Goal: Transaction & Acquisition: Subscribe to service/newsletter

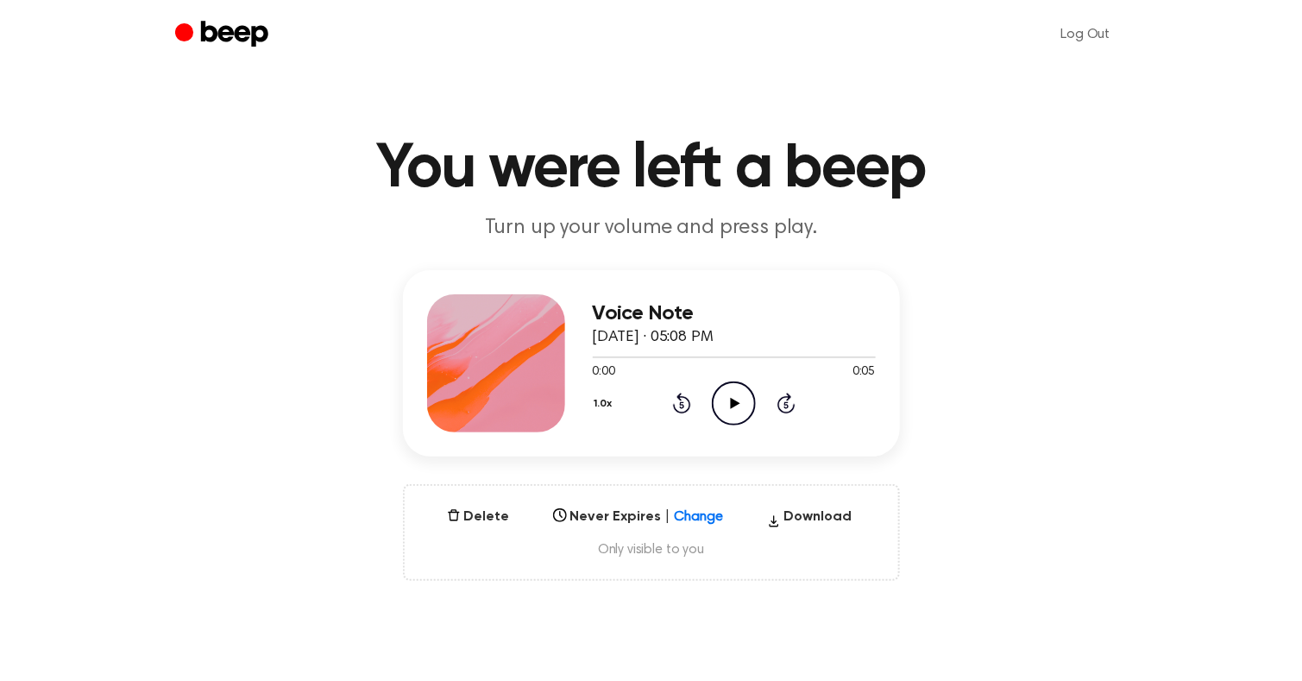
click at [734, 406] on icon "Play Audio" at bounding box center [734, 403] width 44 height 44
click at [477, 521] on button "Delete" at bounding box center [478, 516] width 77 height 21
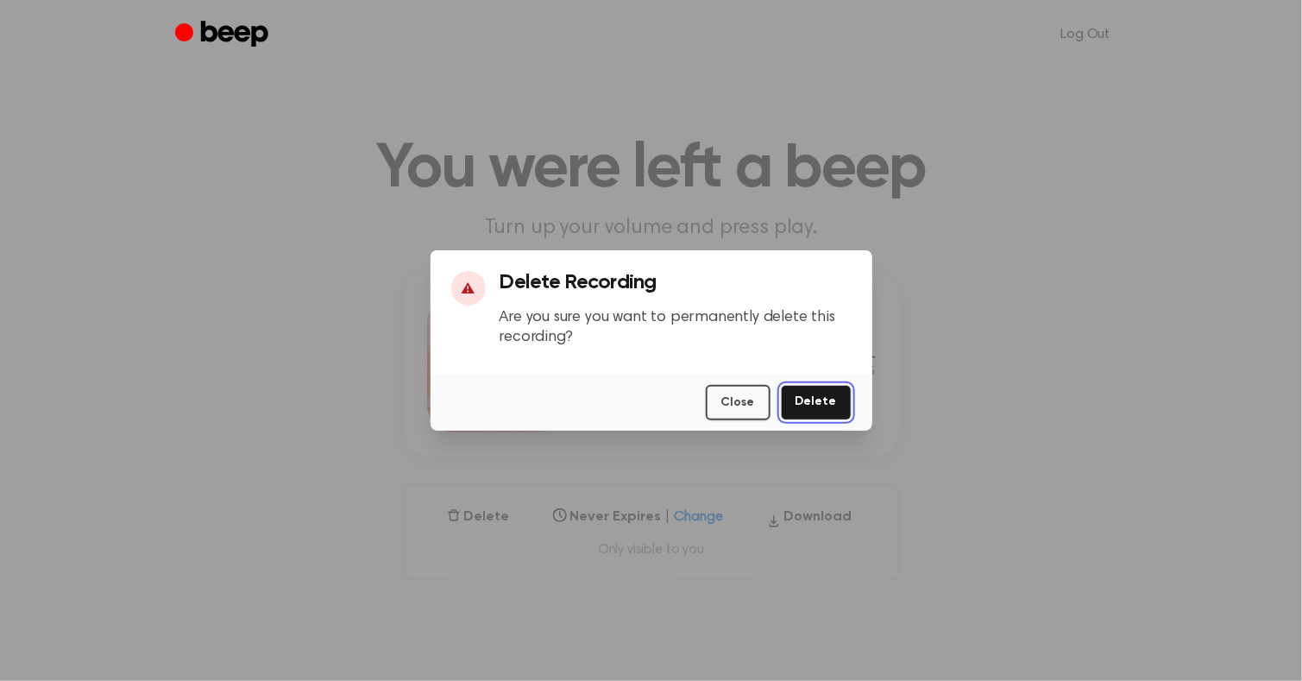
click at [826, 403] on button "Delete" at bounding box center [816, 402] width 71 height 35
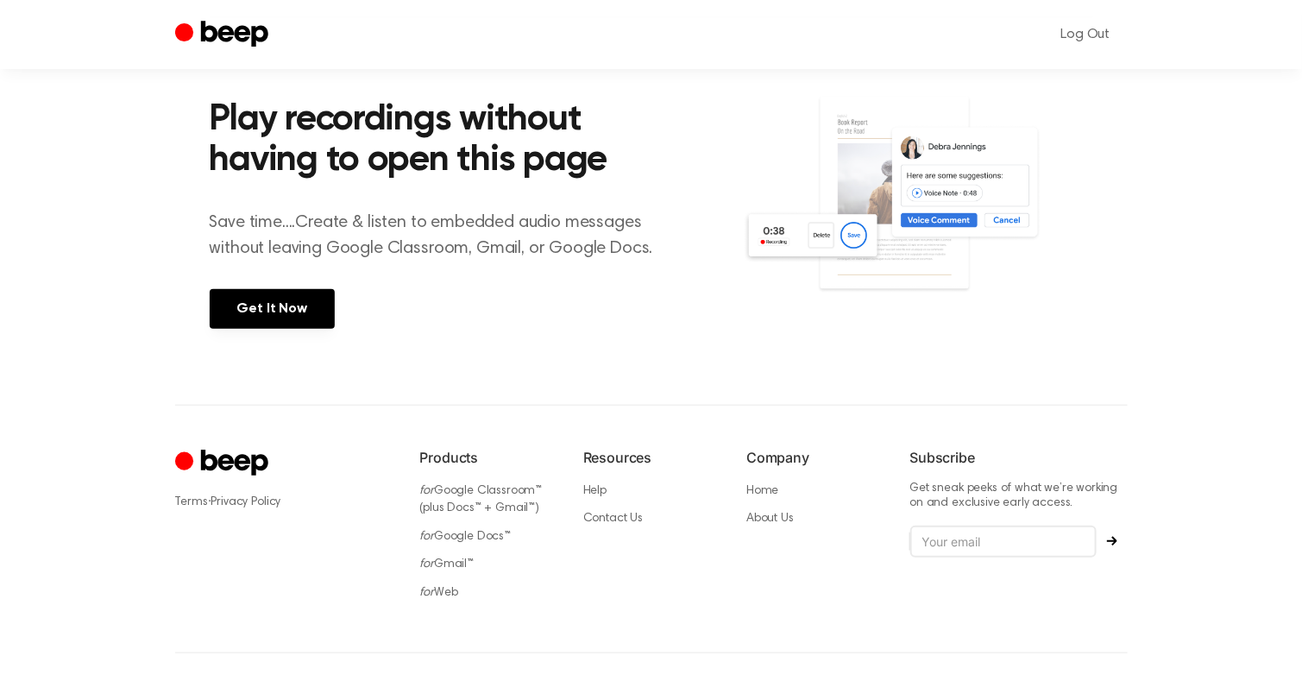
scroll to position [300, 0]
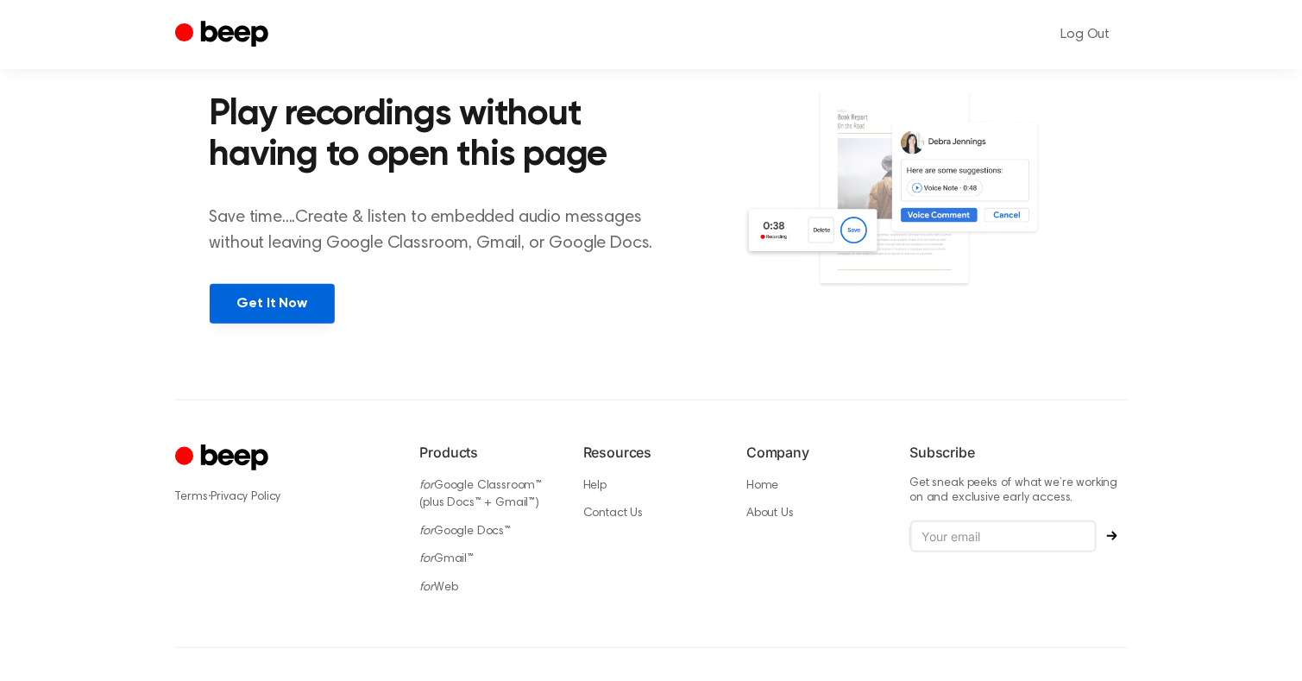
click at [282, 300] on link "Get It Now" at bounding box center [272, 304] width 125 height 40
